Goal: Find specific page/section: Find specific page/section

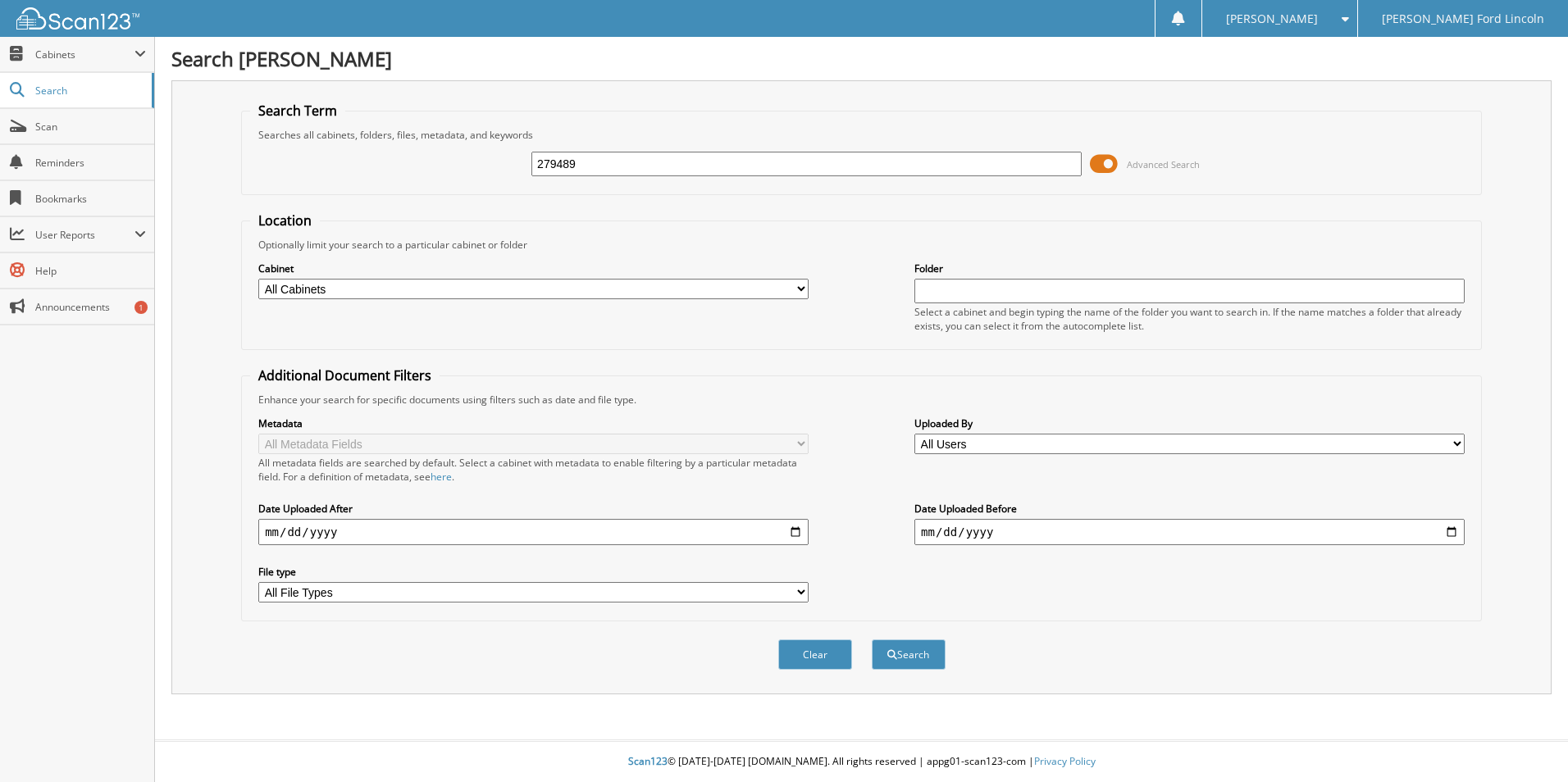
type input "279489"
click at [872, 639] on button "Search" at bounding box center [909, 654] width 74 height 31
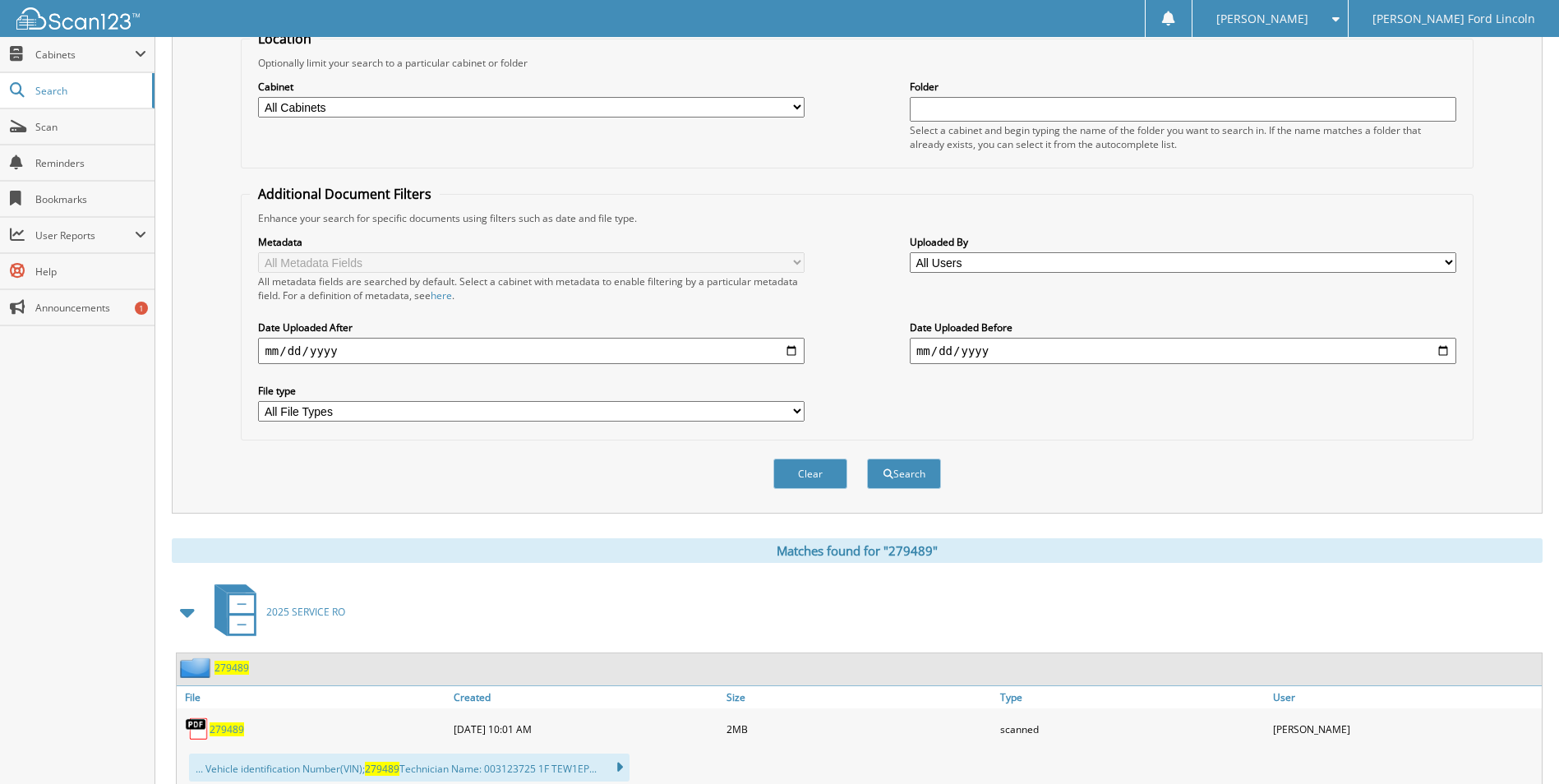
scroll to position [235, 0]
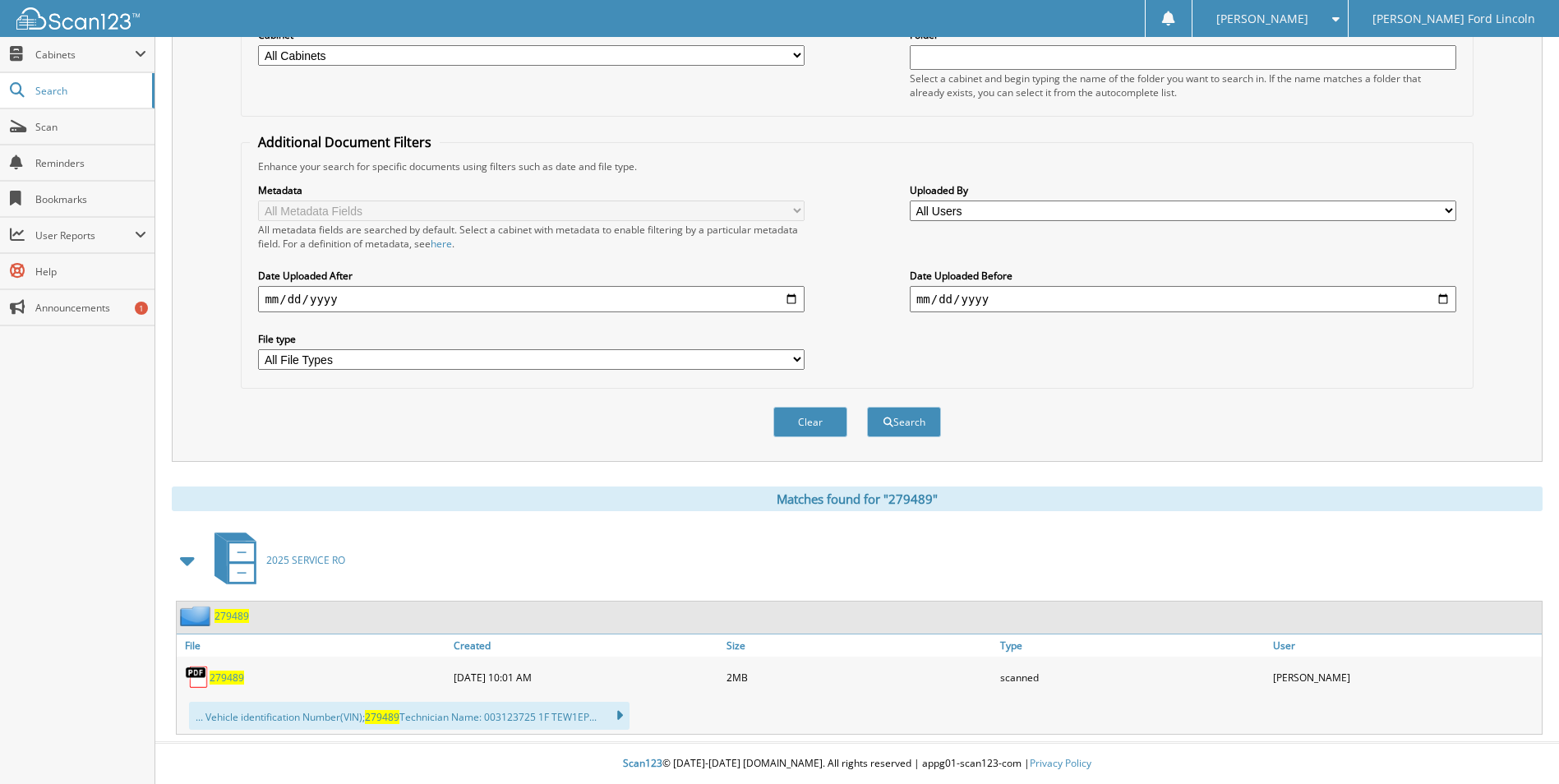
click at [226, 681] on span "279489" at bounding box center [226, 677] width 34 height 14
click at [234, 680] on span "279489" at bounding box center [226, 677] width 34 height 14
click at [167, 478] on div "Search Raabe Ford Lincoln Search Term Searches all cabinets, folders, files, me…" at bounding box center [857, 275] width 1404 height 1018
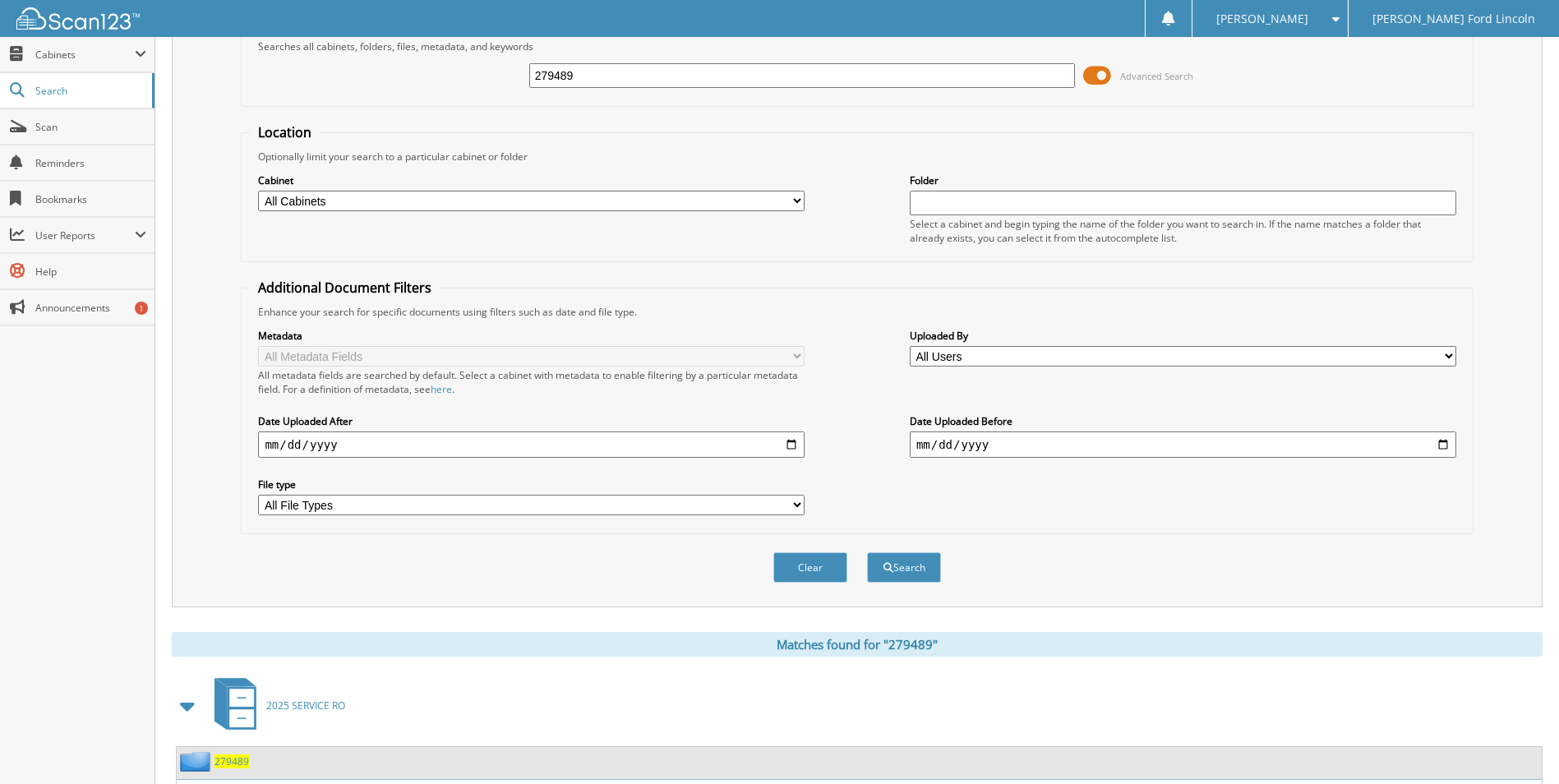
scroll to position [0, 0]
